Goal: Information Seeking & Learning: Learn about a topic

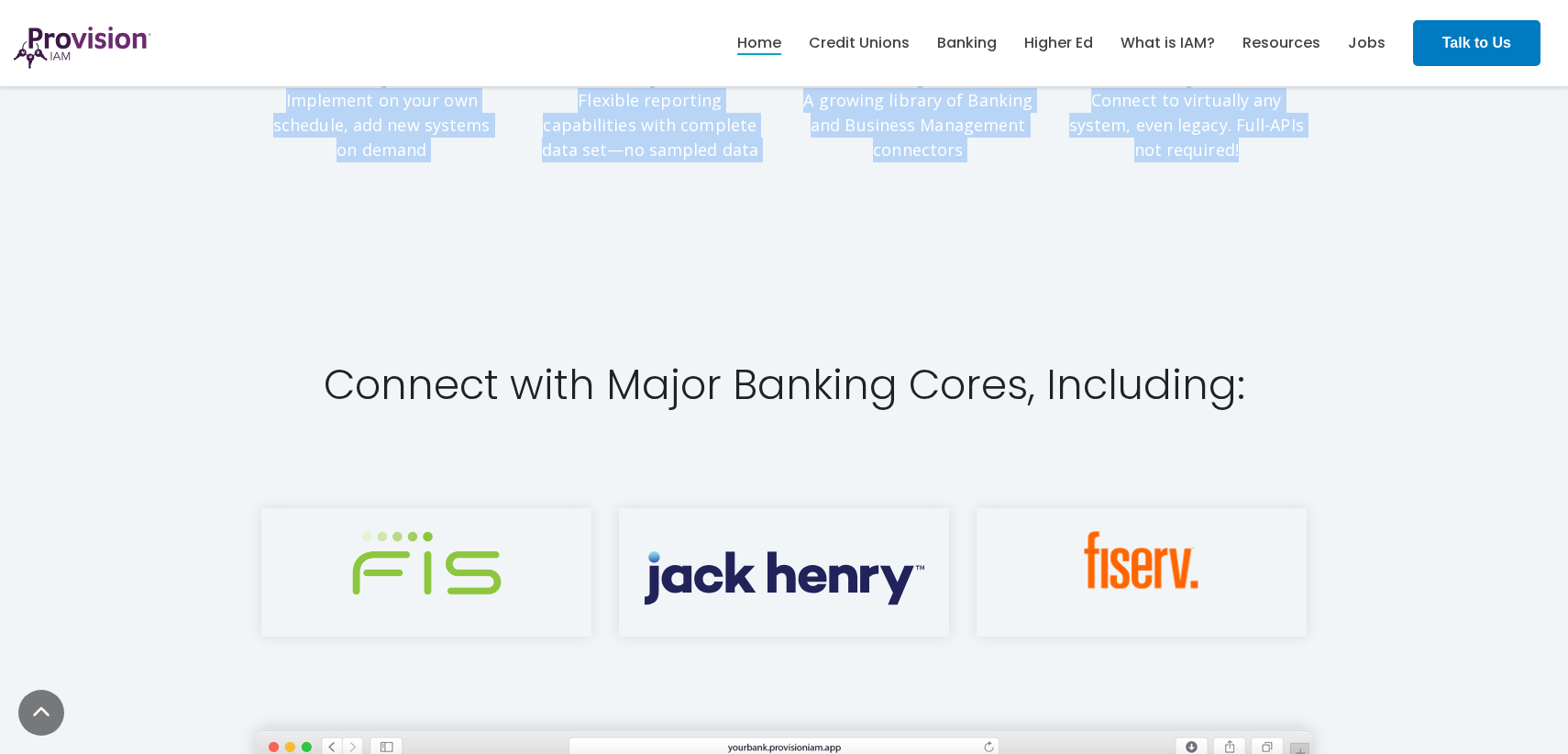
scroll to position [2158, 0]
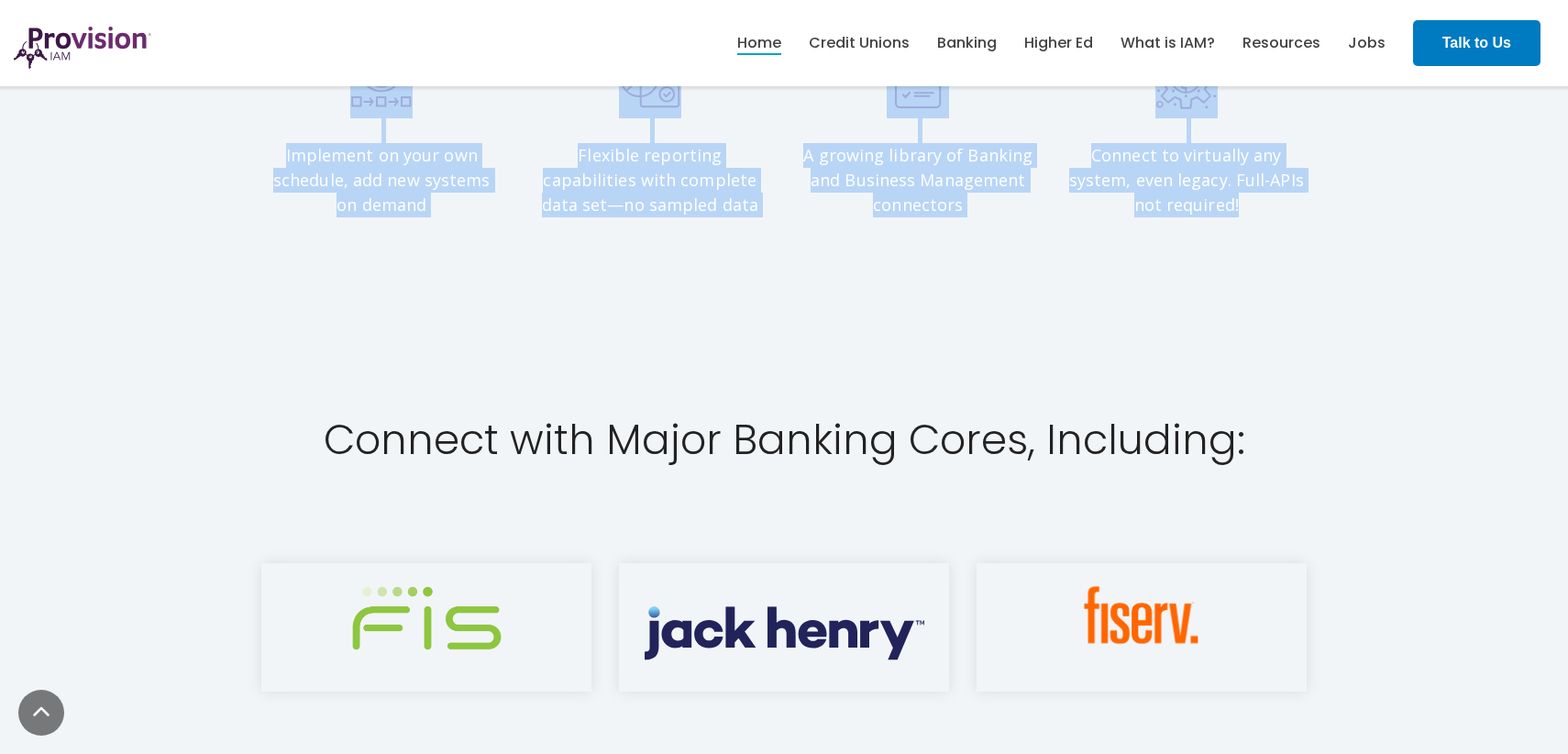
drag, startPoint x: 456, startPoint y: 166, endPoint x: 1233, endPoint y: 258, distance: 782.4
copy div "Lore Ipsumd si Ametco Adipiscing Elits doe temp. Incididu utl etdolor. Magn al …"
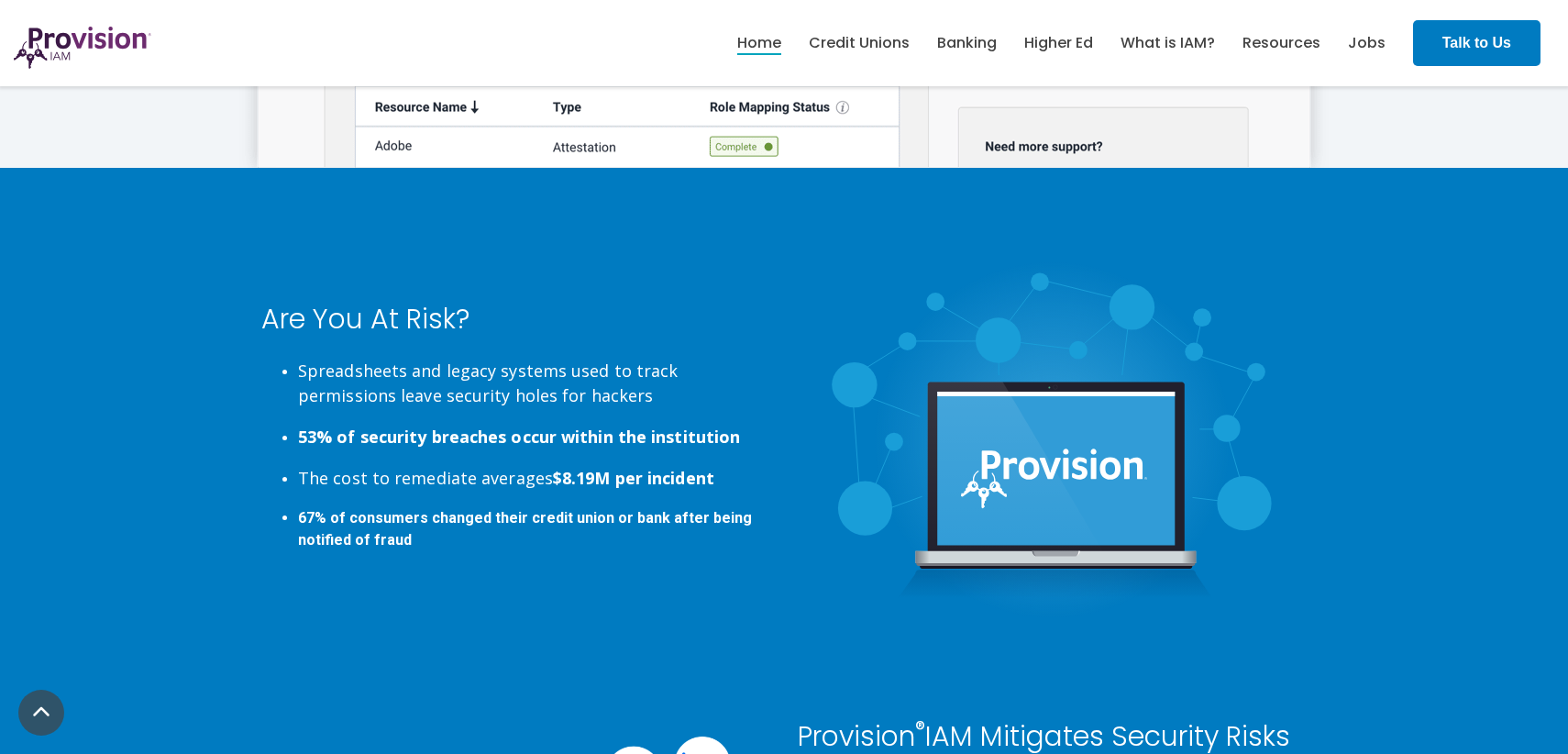
scroll to position [3582, 0]
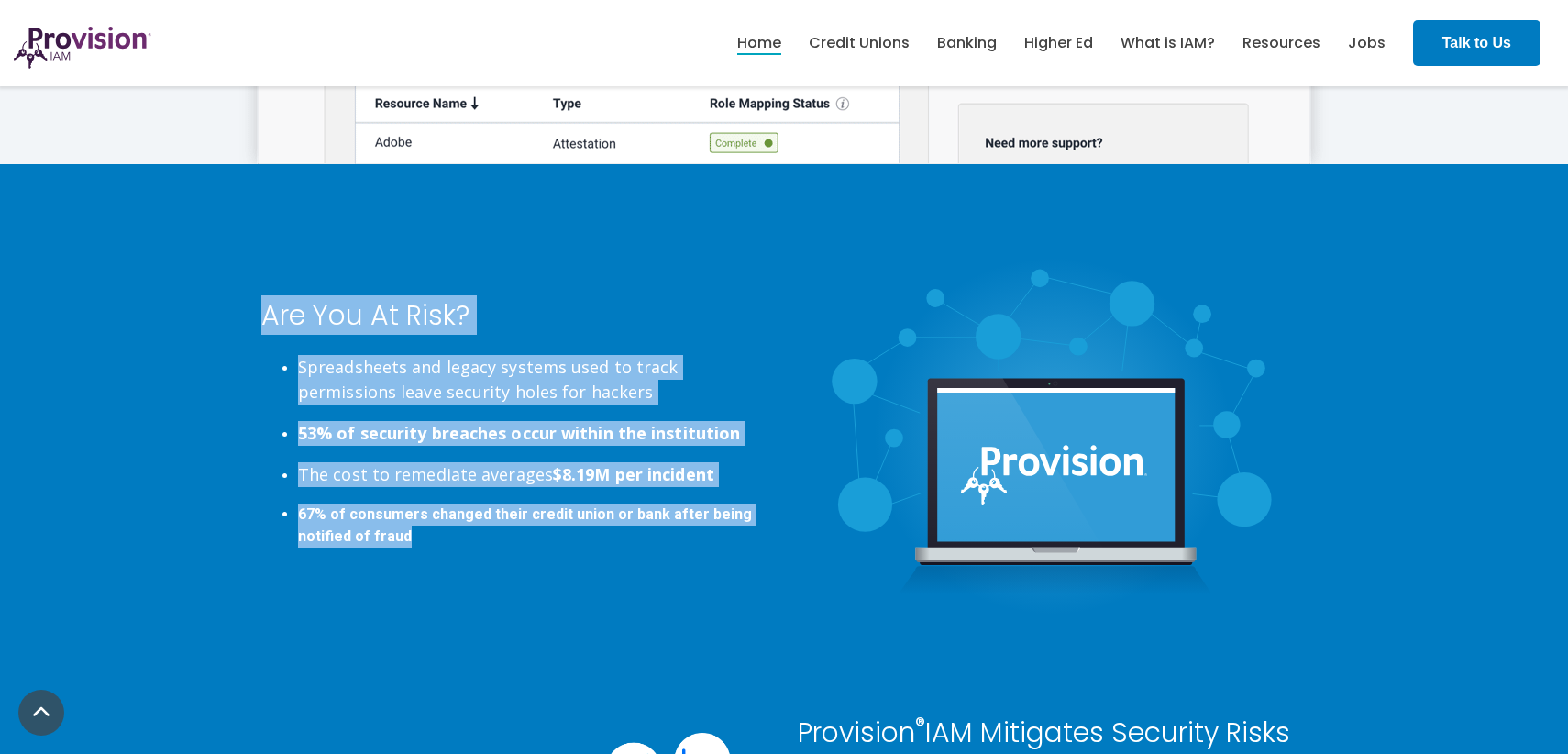
drag, startPoint x: 312, startPoint y: 328, endPoint x: 551, endPoint y: 596, distance: 359.1
click at [556, 598] on div "Are You At Risk? Spreadsheets and legacy systems used to track permissions leav…" at bounding box center [516, 436] width 509 height 360
copy div "Are You At Risk? Spreadsheets and legacy systems used to track permissions leav…"
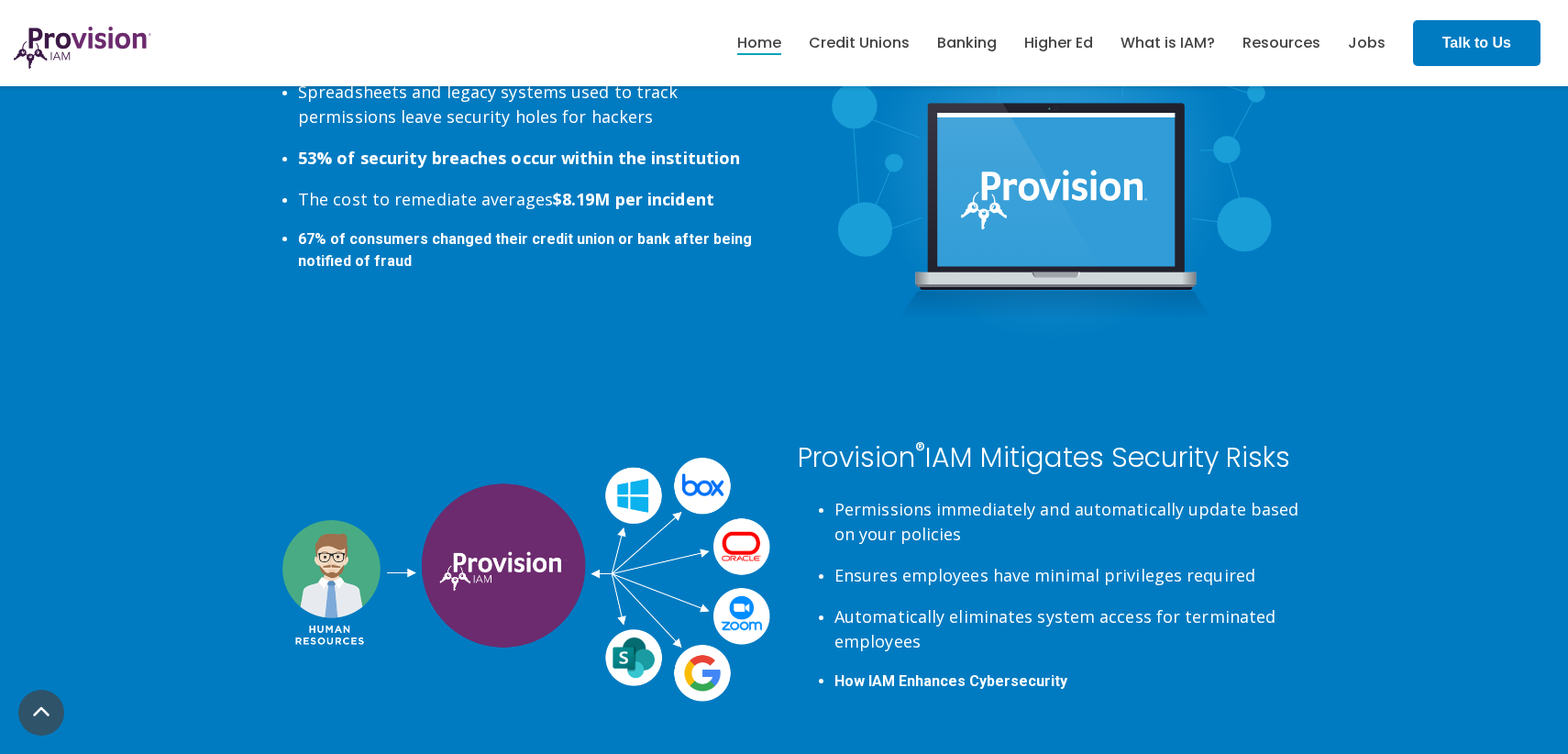
click at [530, 384] on div "Provision ® IAM Mitigates Security Risks Permissions immediately and automatica…" at bounding box center [784, 625] width 1568 height 551
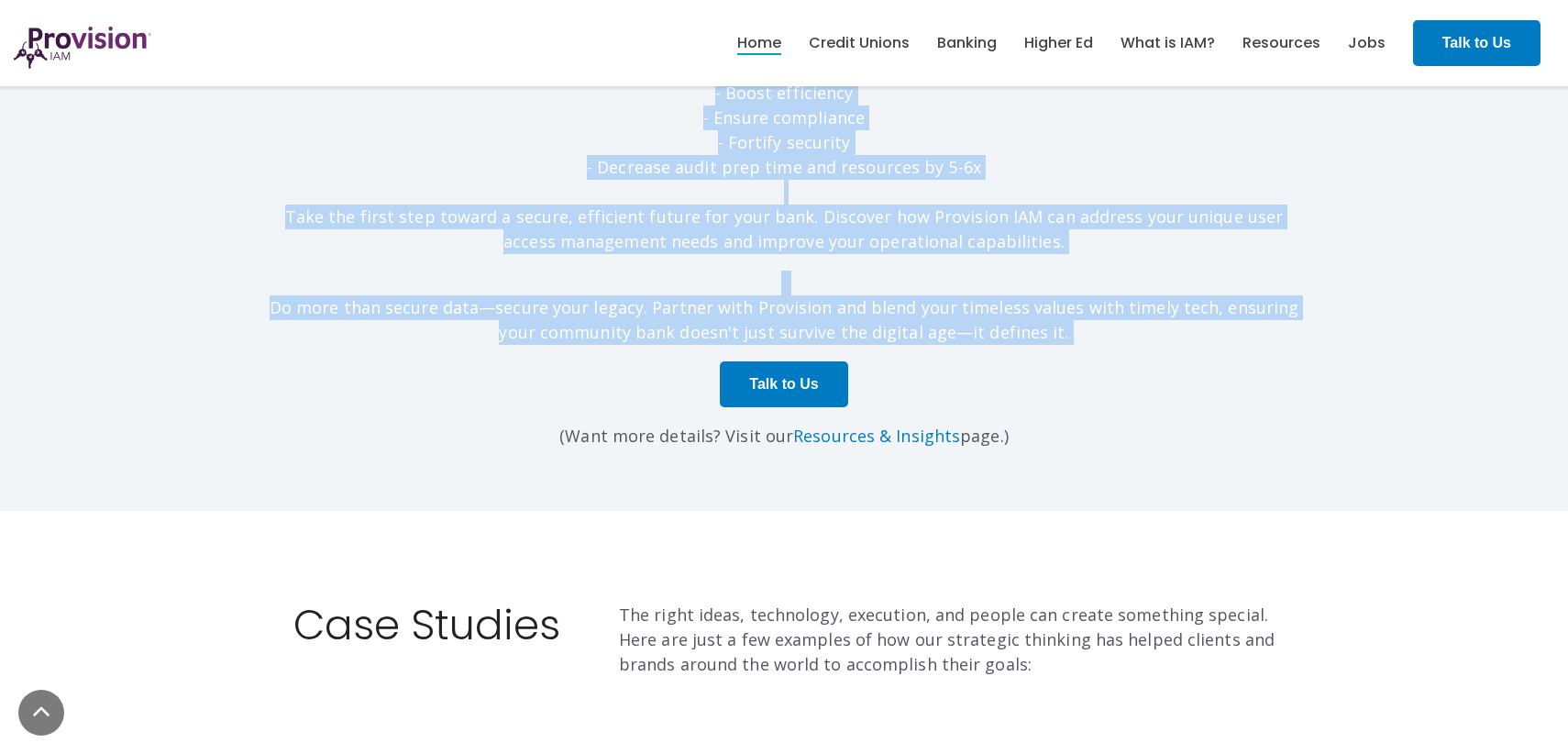
scroll to position [5843, 0]
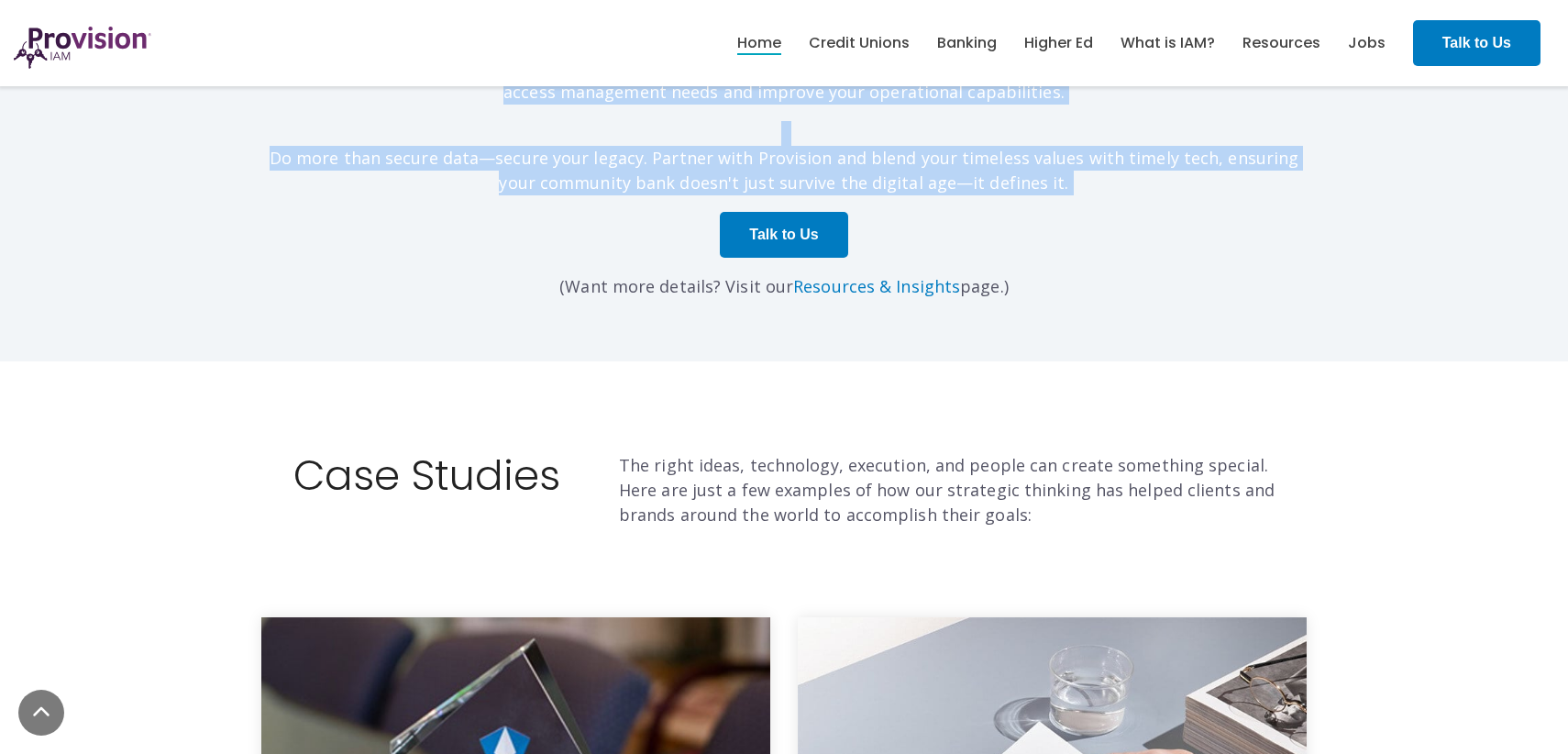
drag, startPoint x: 332, startPoint y: 231, endPoint x: 1044, endPoint y: 200, distance: 712.7
copy div "Lor Ips Do Sita? Consectetura eli seddoe tempori utla et dolor magnaaliqua enim…"
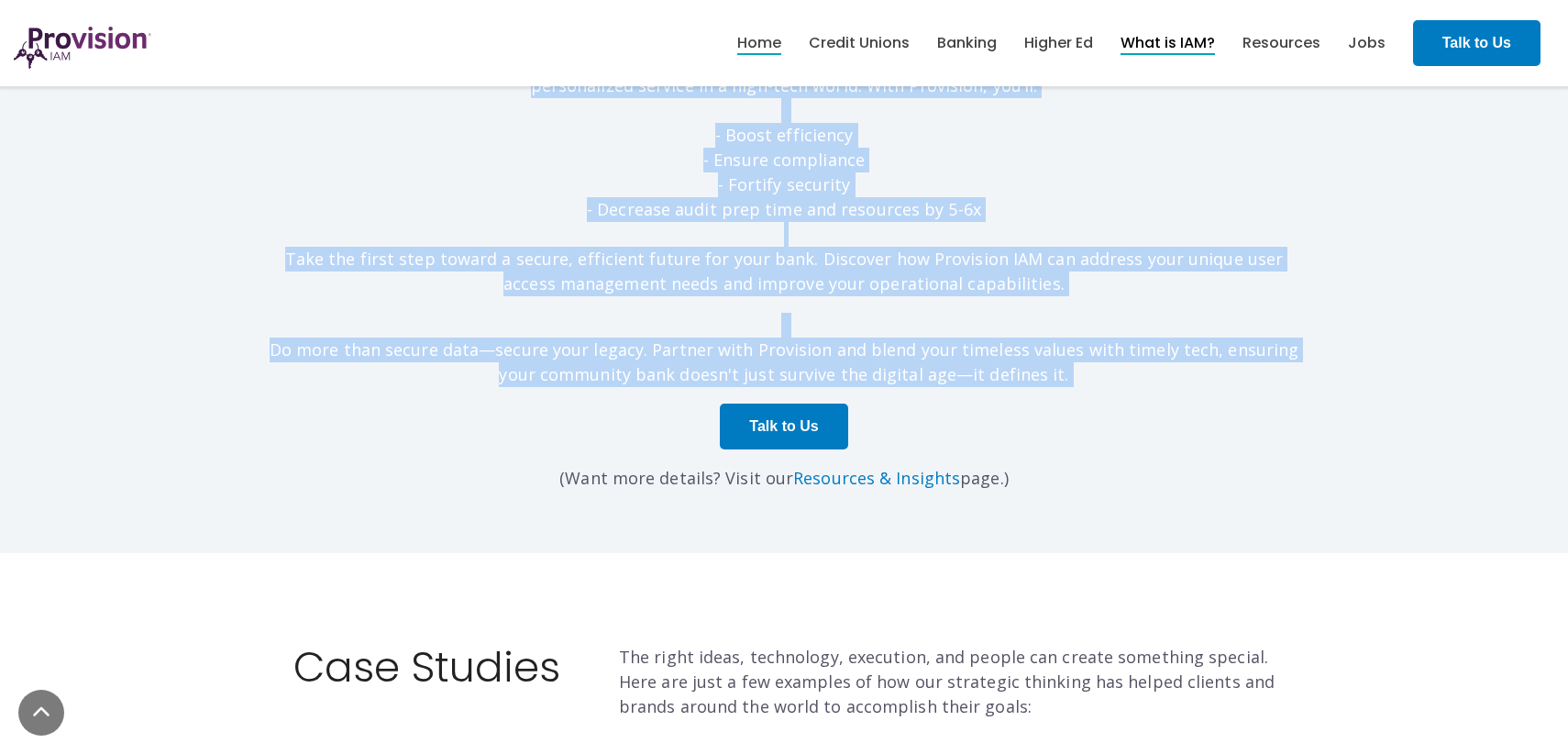
click at [1191, 44] on link "What is IAM?" at bounding box center [1167, 43] width 95 height 31
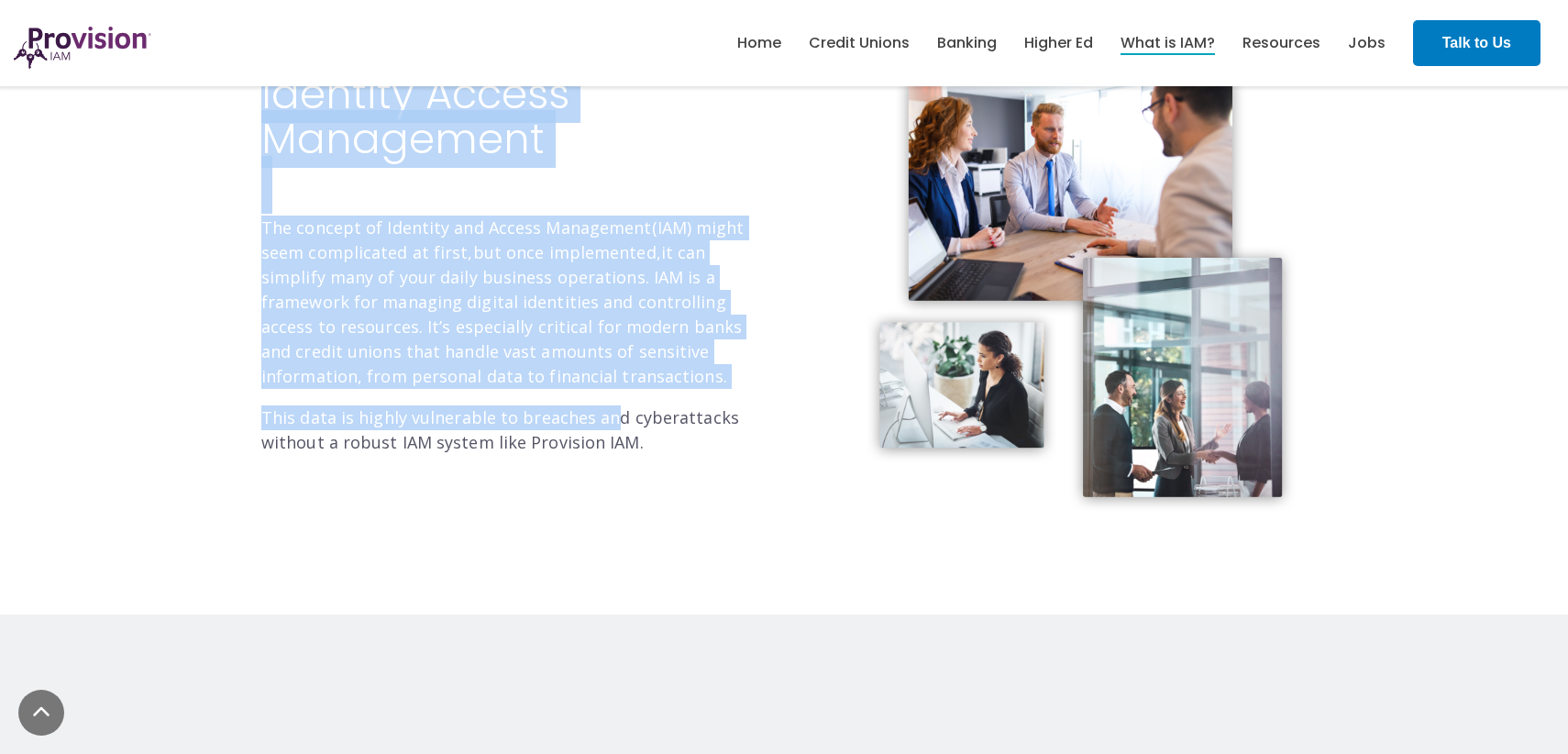
scroll to position [600, 0]
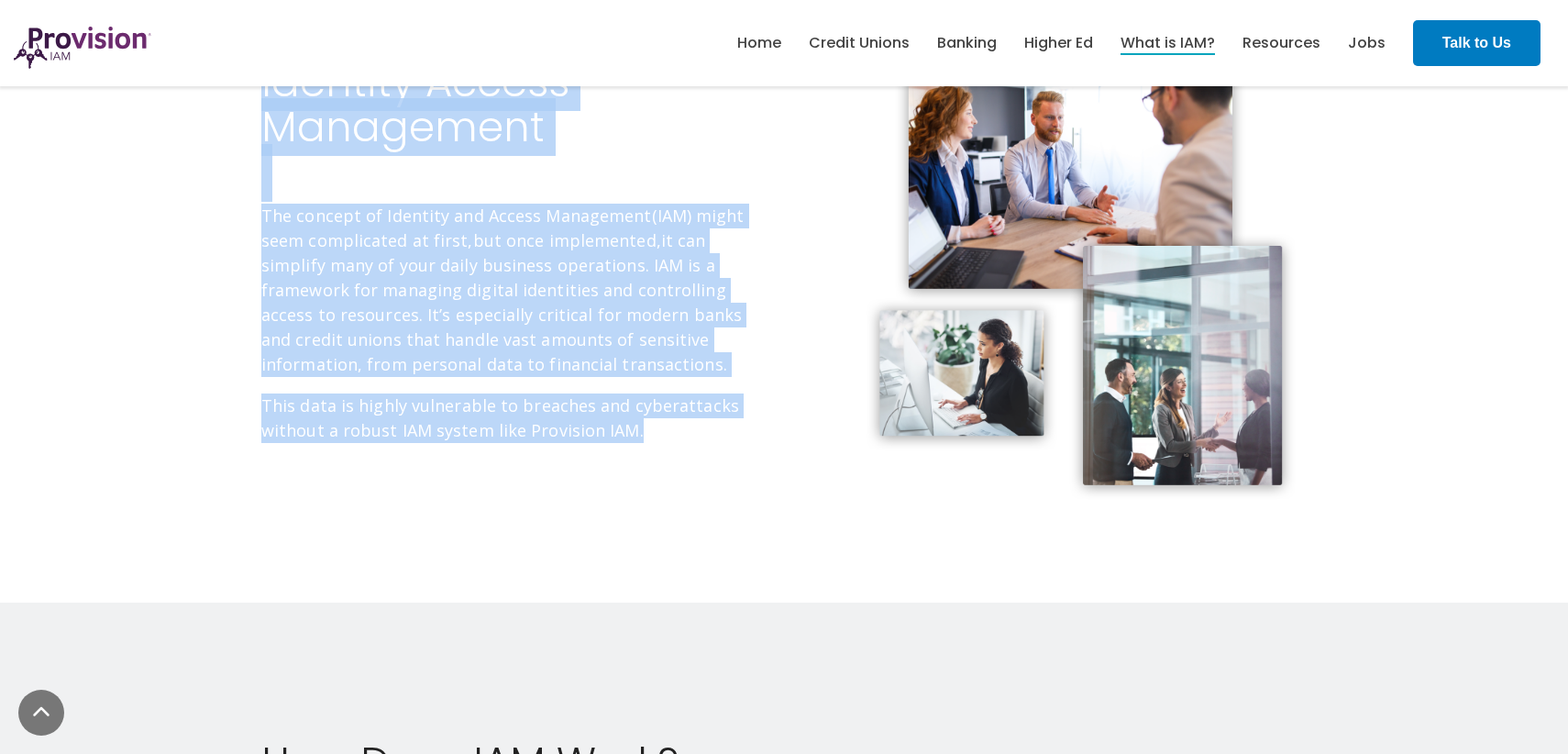
drag, startPoint x: 261, startPoint y: 303, endPoint x: 681, endPoint y: 425, distance: 437.4
copy div "What Is Identity and Access Management? Identity Access Management The concept …"
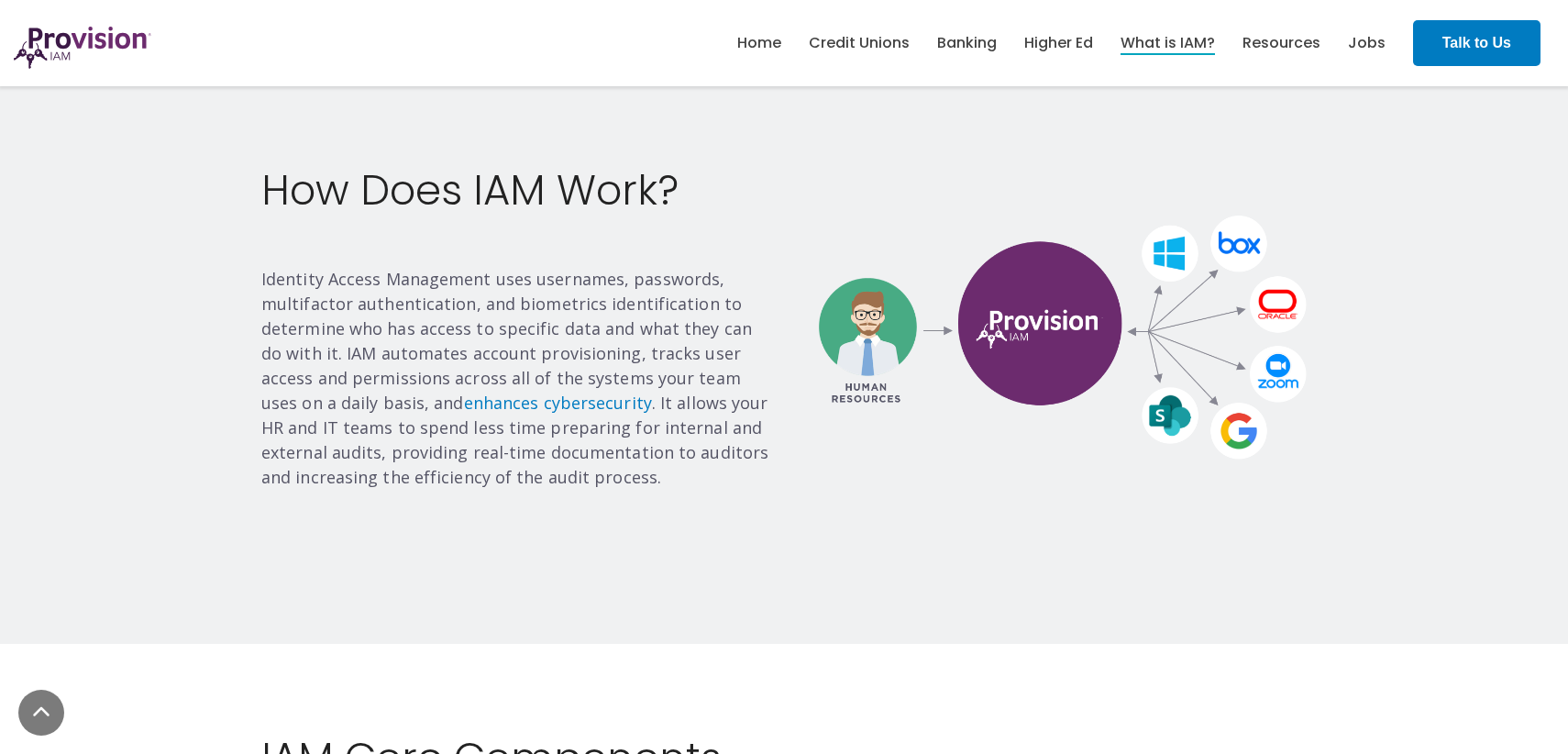
scroll to position [1178, 0]
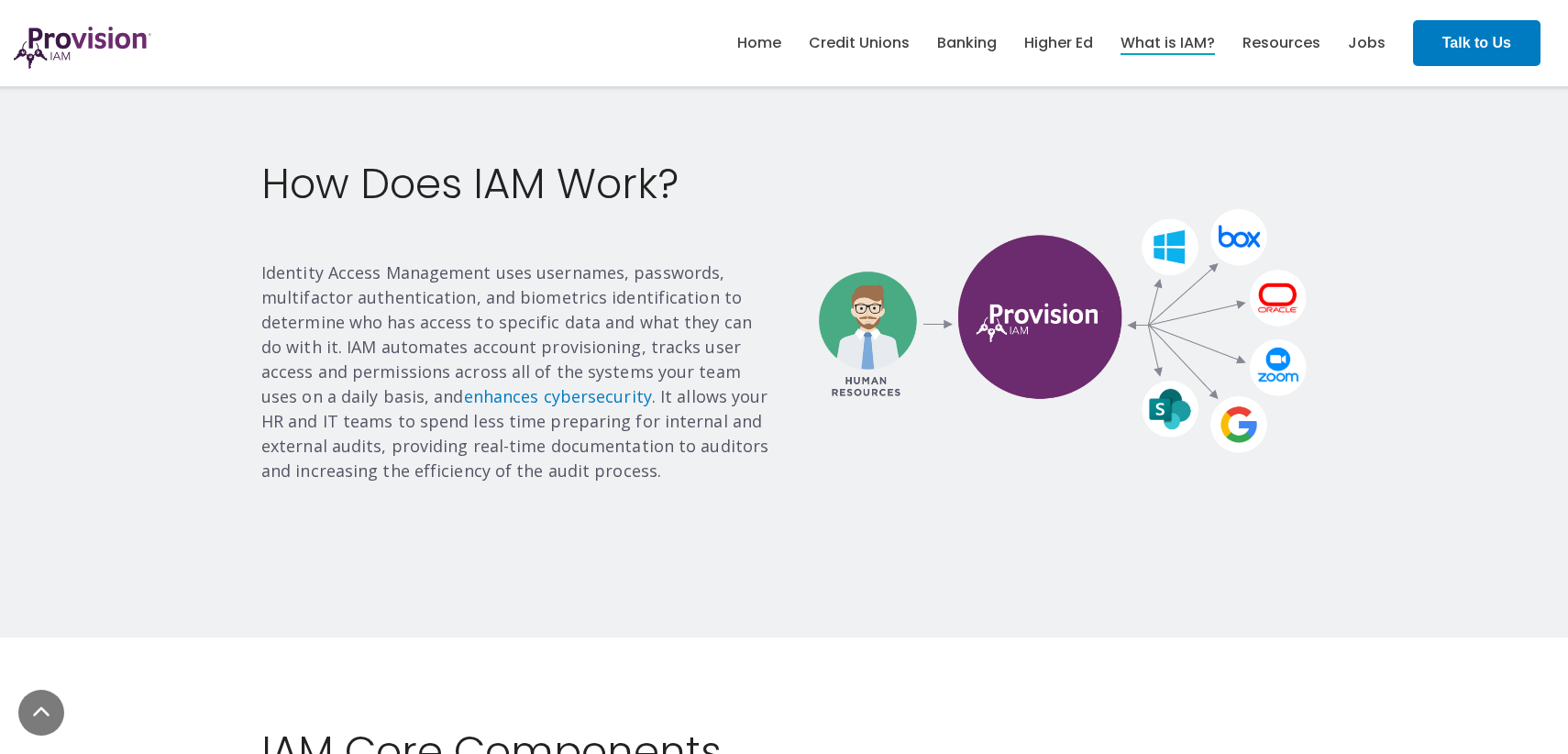
drag, startPoint x: 271, startPoint y: 189, endPoint x: 678, endPoint y: 482, distance: 501.5
click at [678, 482] on div "How Does IAM Work? Identity Access Management uses usernames, passwords, multif…" at bounding box center [516, 323] width 509 height 322
copy div "How Does IAM Work? Identity Access Management uses usernames, passwords, multif…"
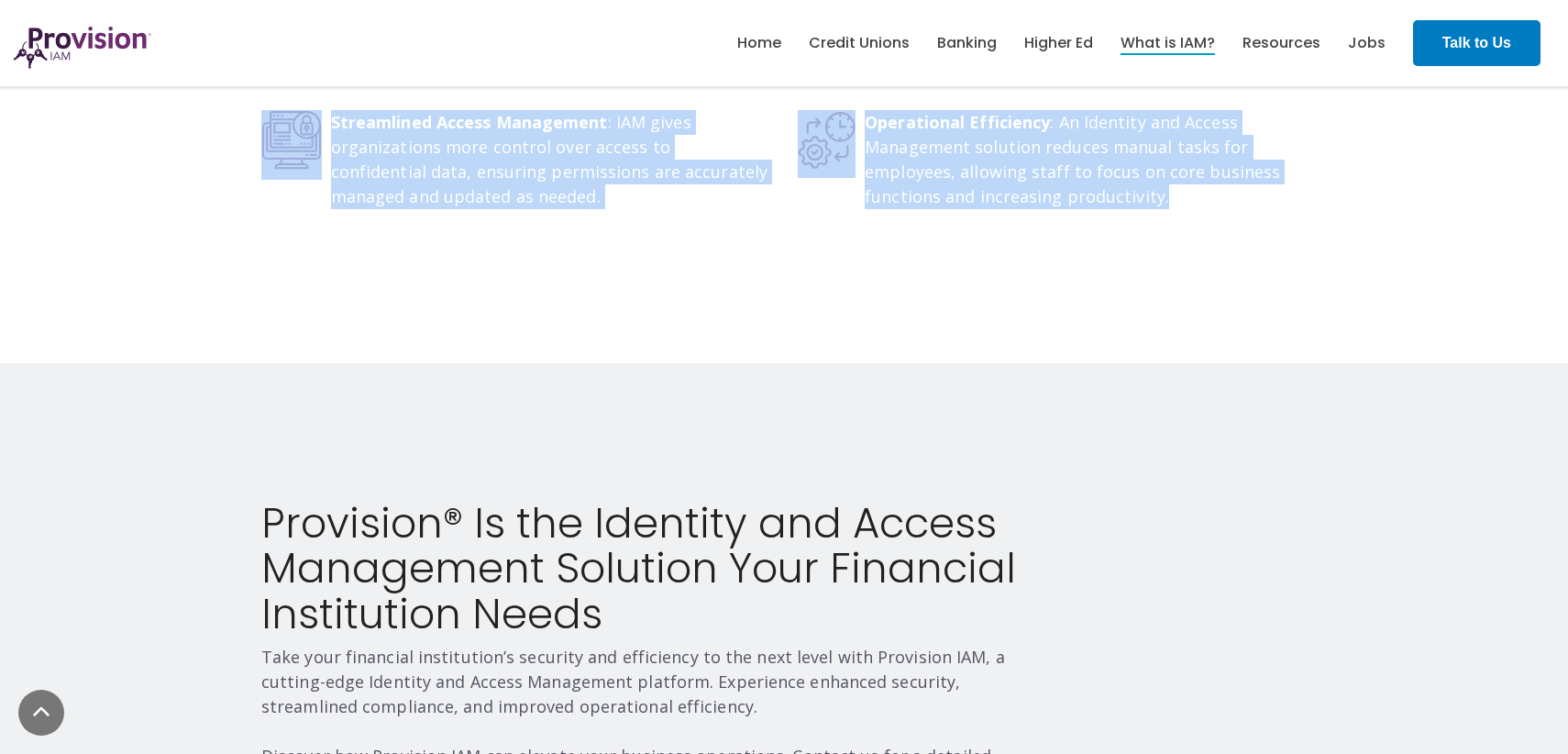
scroll to position [3219, 0]
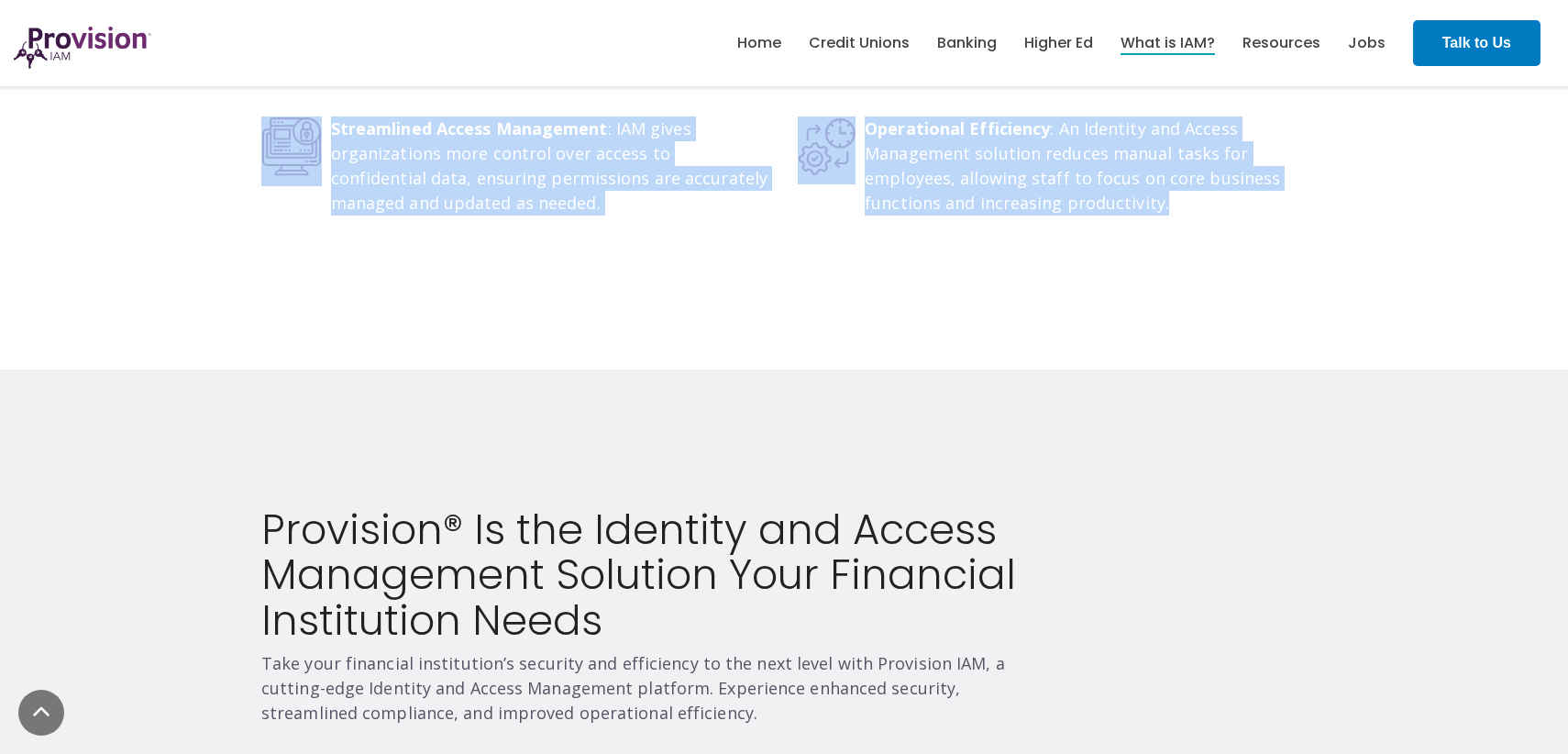
drag, startPoint x: 313, startPoint y: 188, endPoint x: 875, endPoint y: 206, distance: 562.3
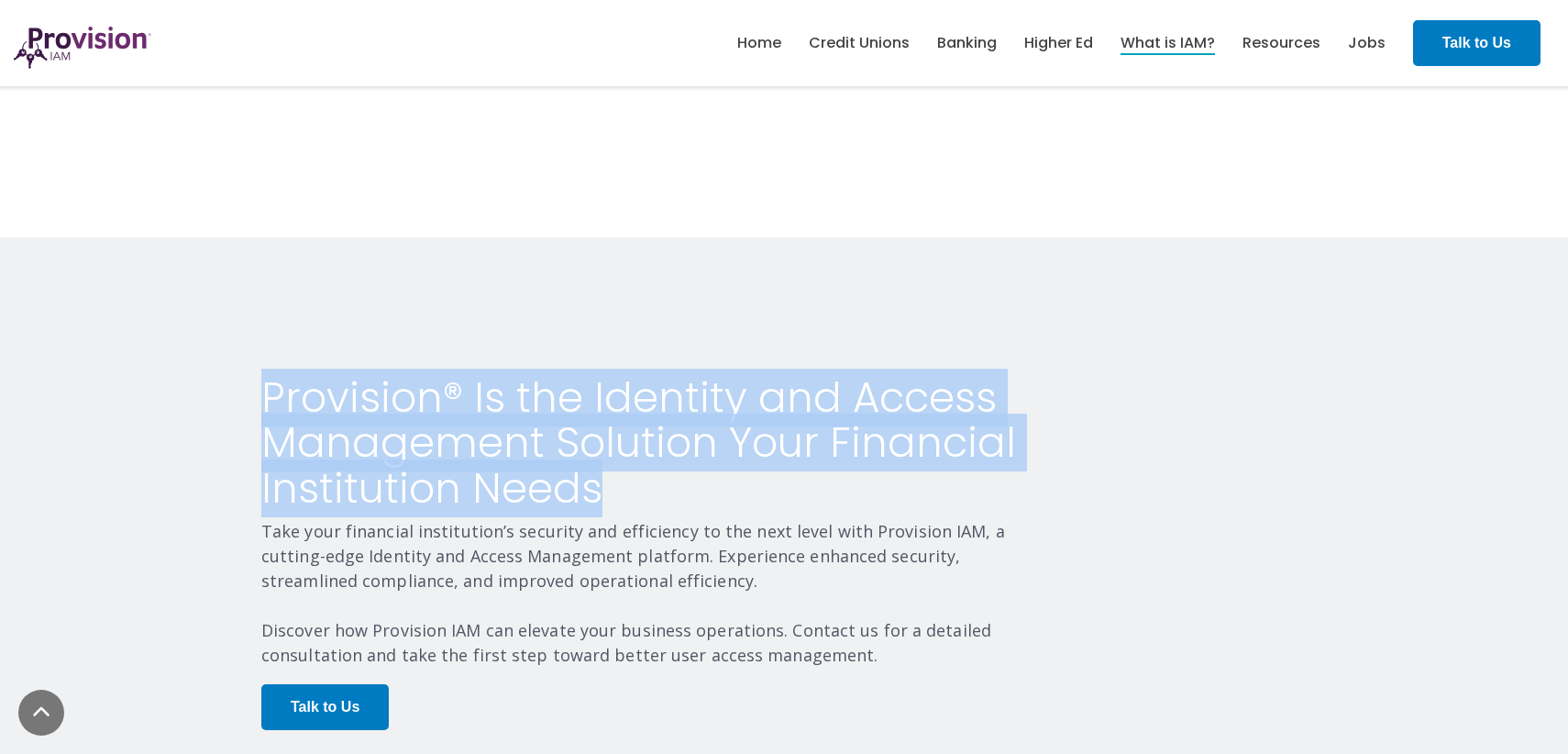
scroll to position [3355, 0]
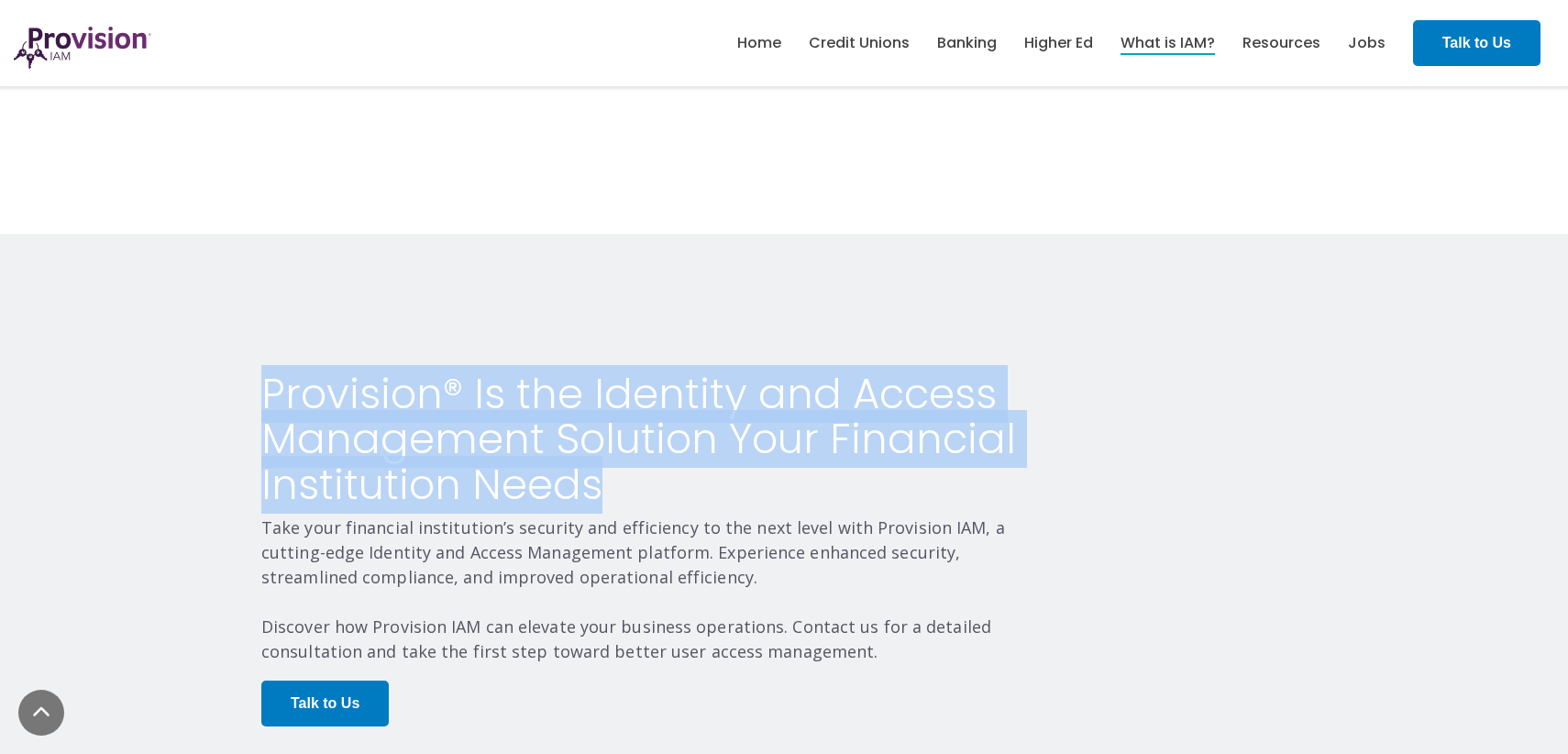
drag, startPoint x: 875, startPoint y: 206, endPoint x: 853, endPoint y: 450, distance: 245.0
click at [853, 450] on div "Streamlined Access Management : IAM gives organizations more control over acces…" at bounding box center [784, 420] width 1568 height 972
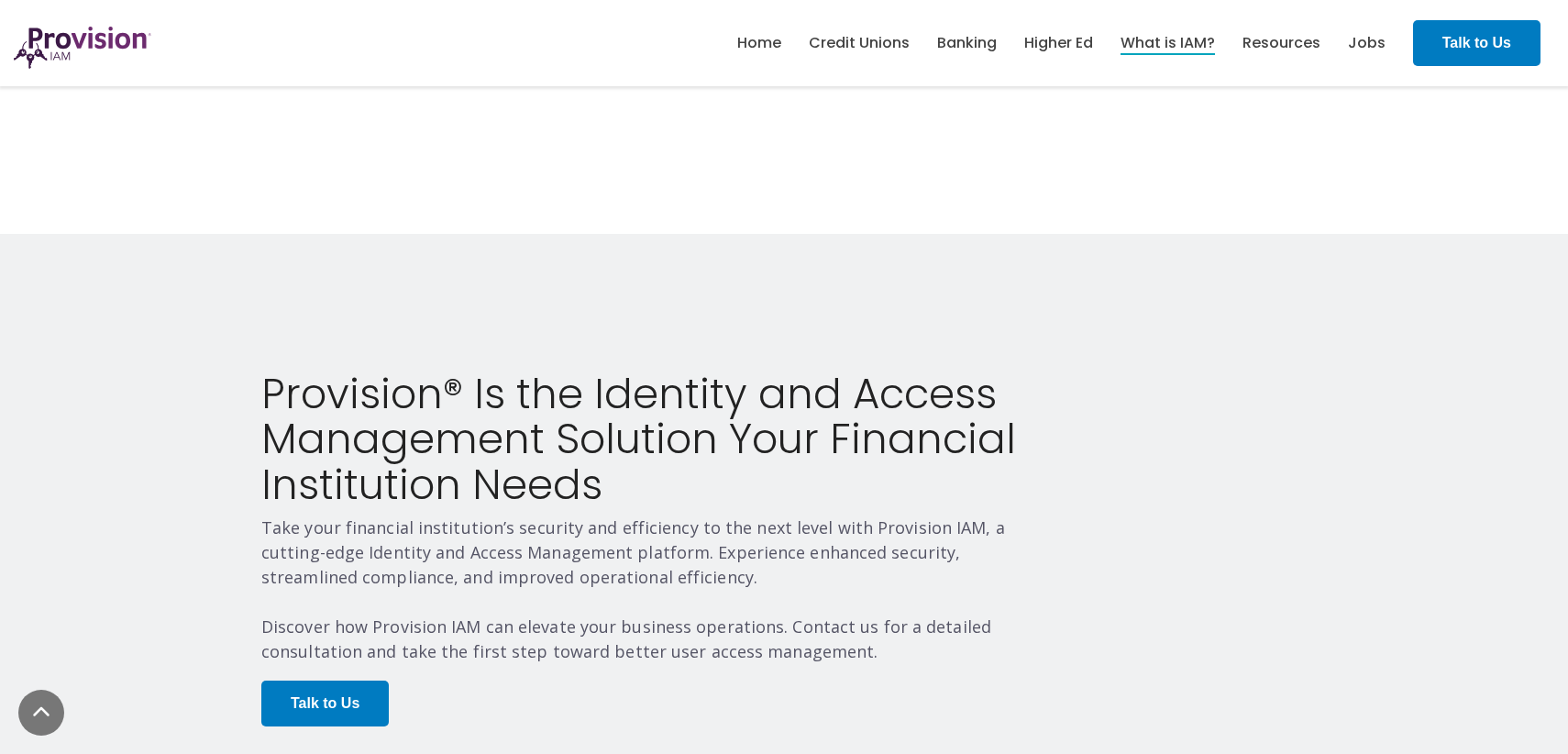
click at [831, 516] on p "Take your financial institution’s security and efficiency to the next level wit…" at bounding box center [650, 590] width 778 height 149
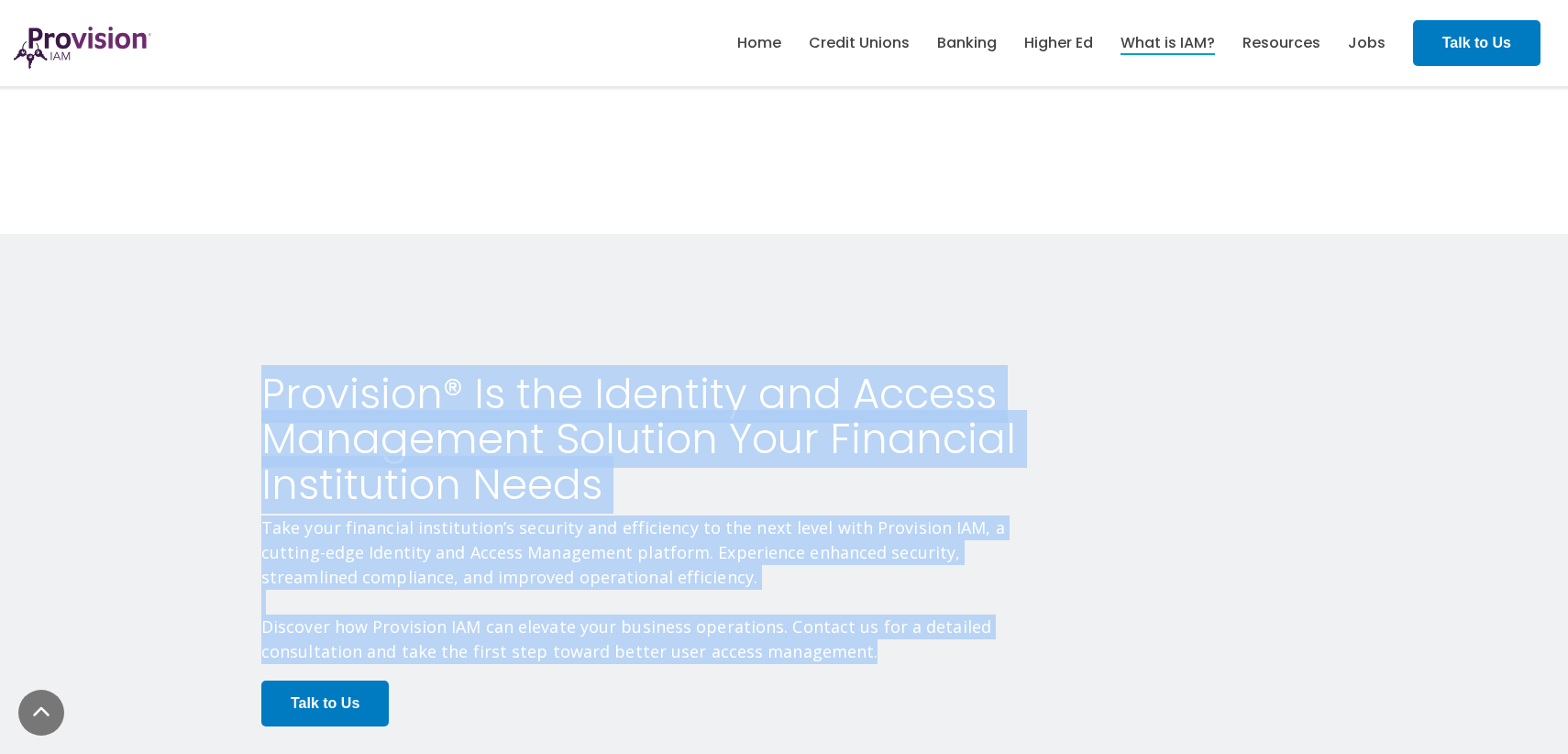
drag, startPoint x: 263, startPoint y: 331, endPoint x: 951, endPoint y: 601, distance: 739.1
click at [951, 601] on div "Provision® Is the Identity and Access Management Solution Your Financial Instit…" at bounding box center [784, 569] width 1568 height 672
copy div "Provision® Is the Identity and Access Management Solution Your Financial Instit…"
